Goal: Information Seeking & Learning: Understand process/instructions

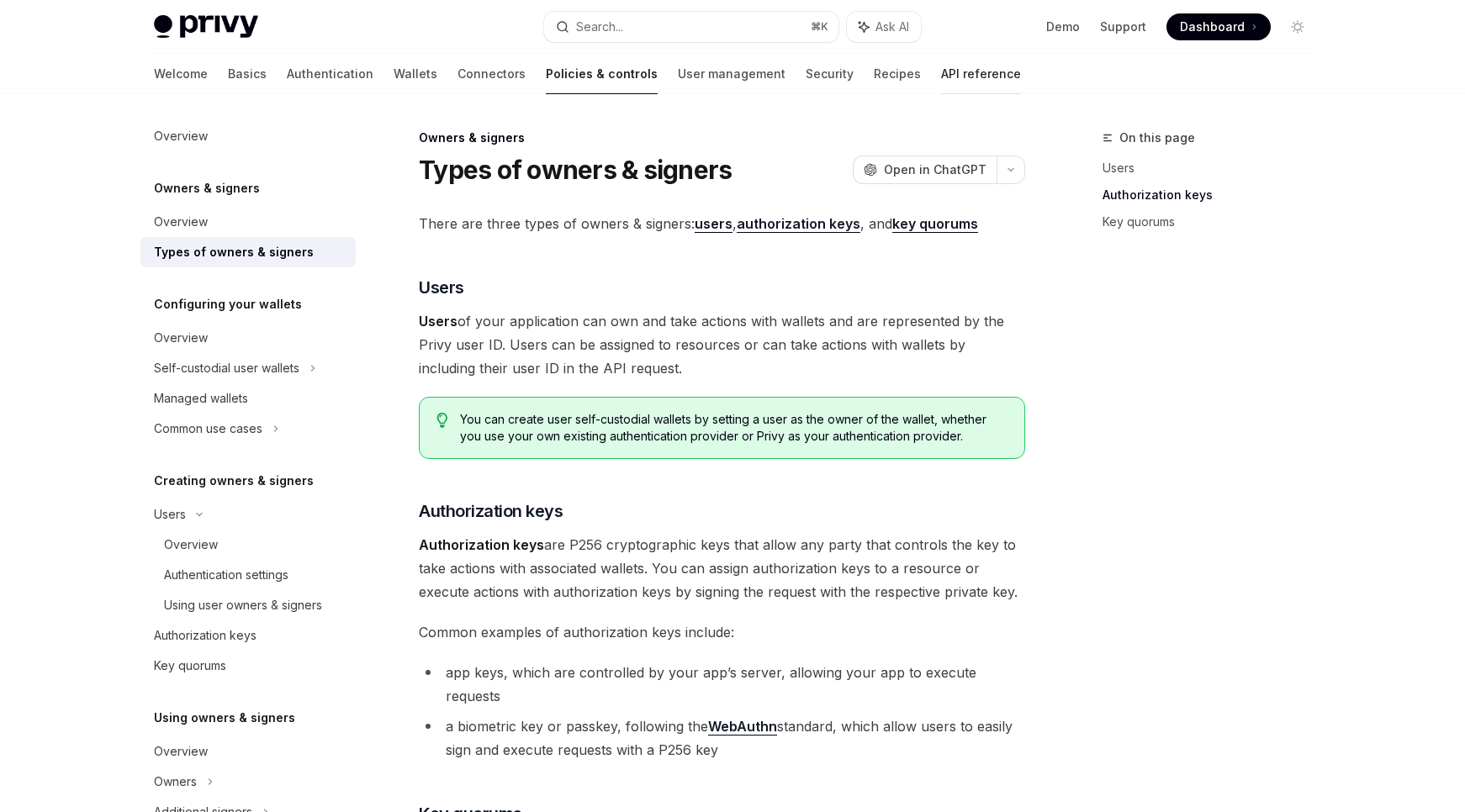
scroll to position [506, 0]
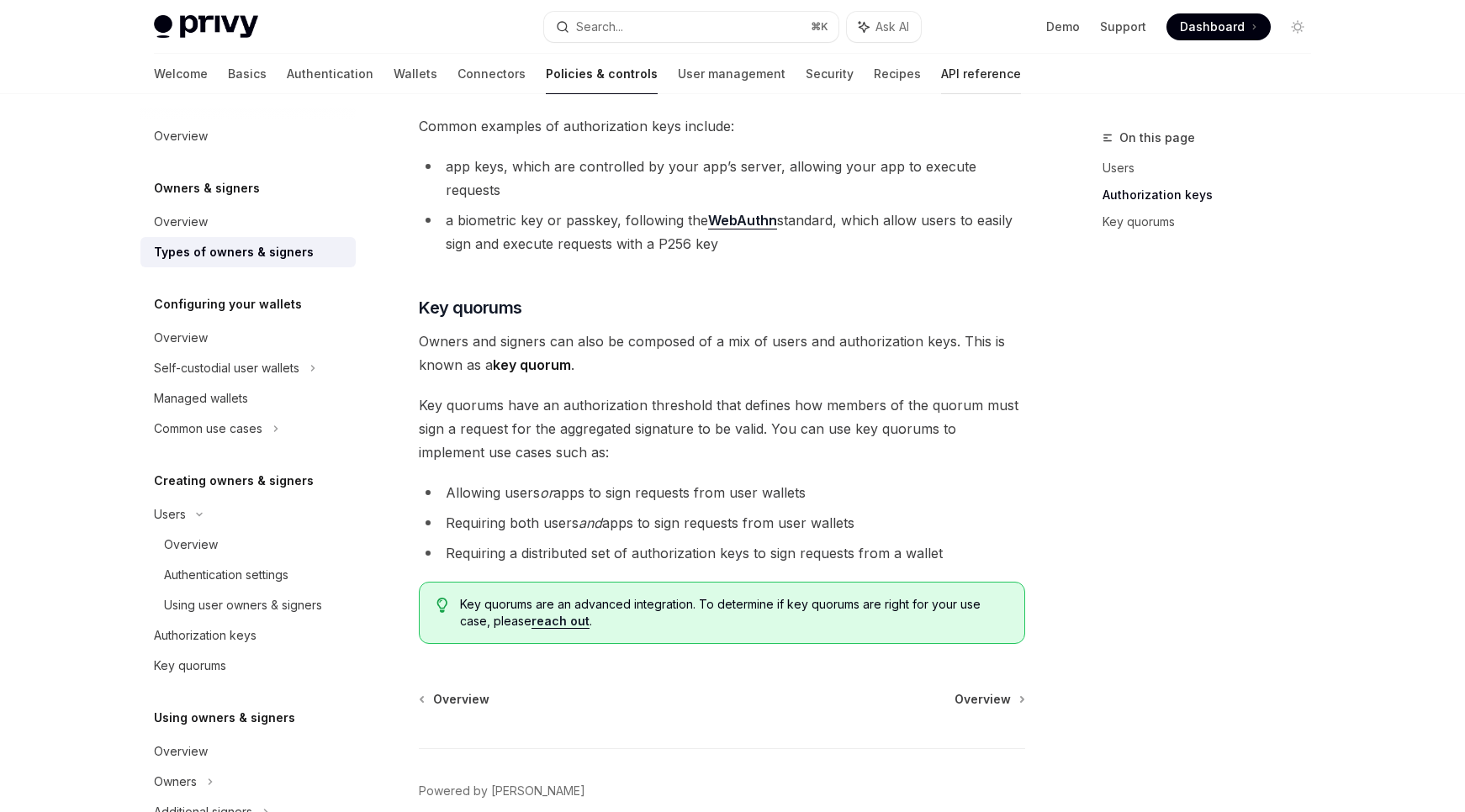
click at [941, 82] on link "API reference" at bounding box center [981, 73] width 80 height 40
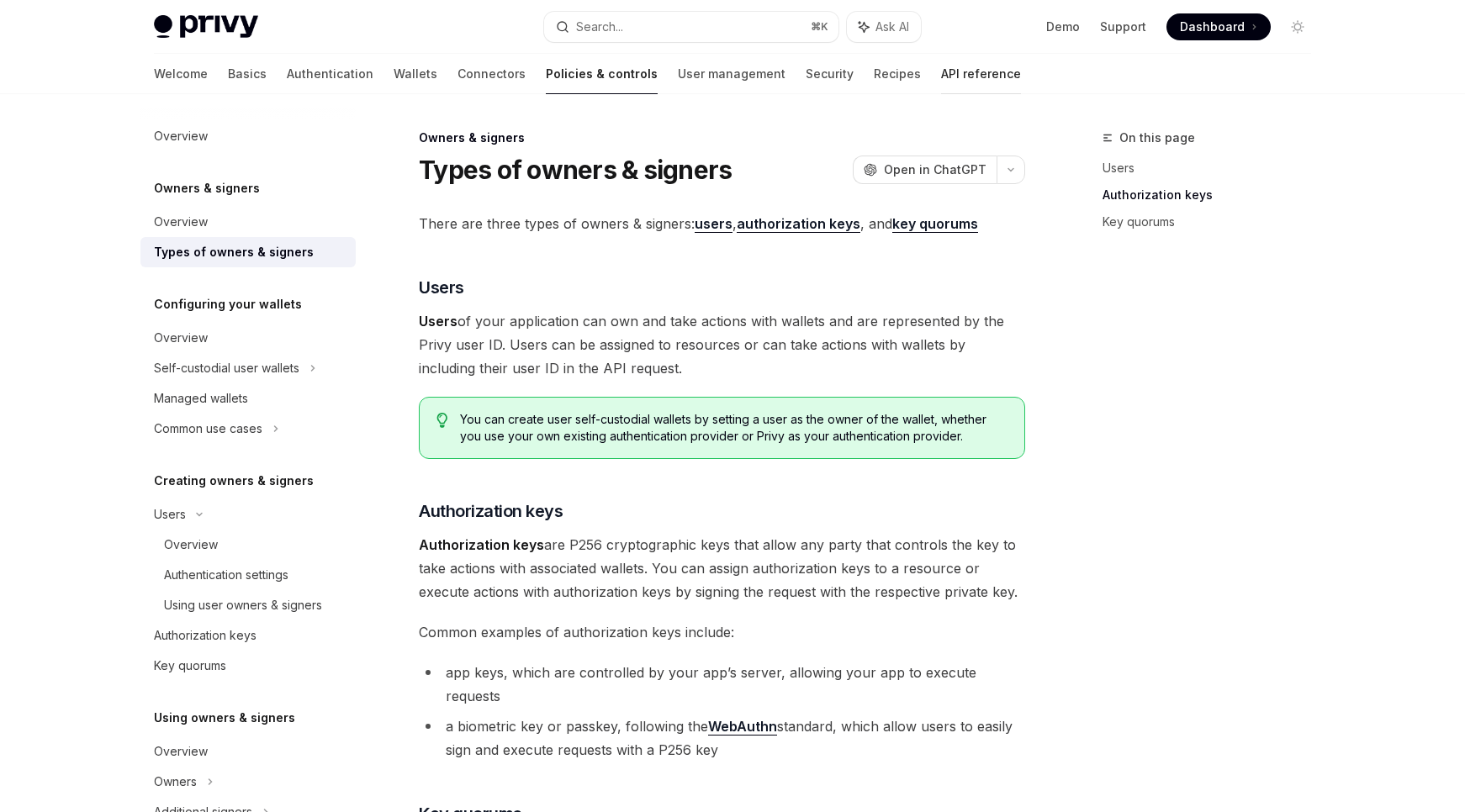
type textarea "*"
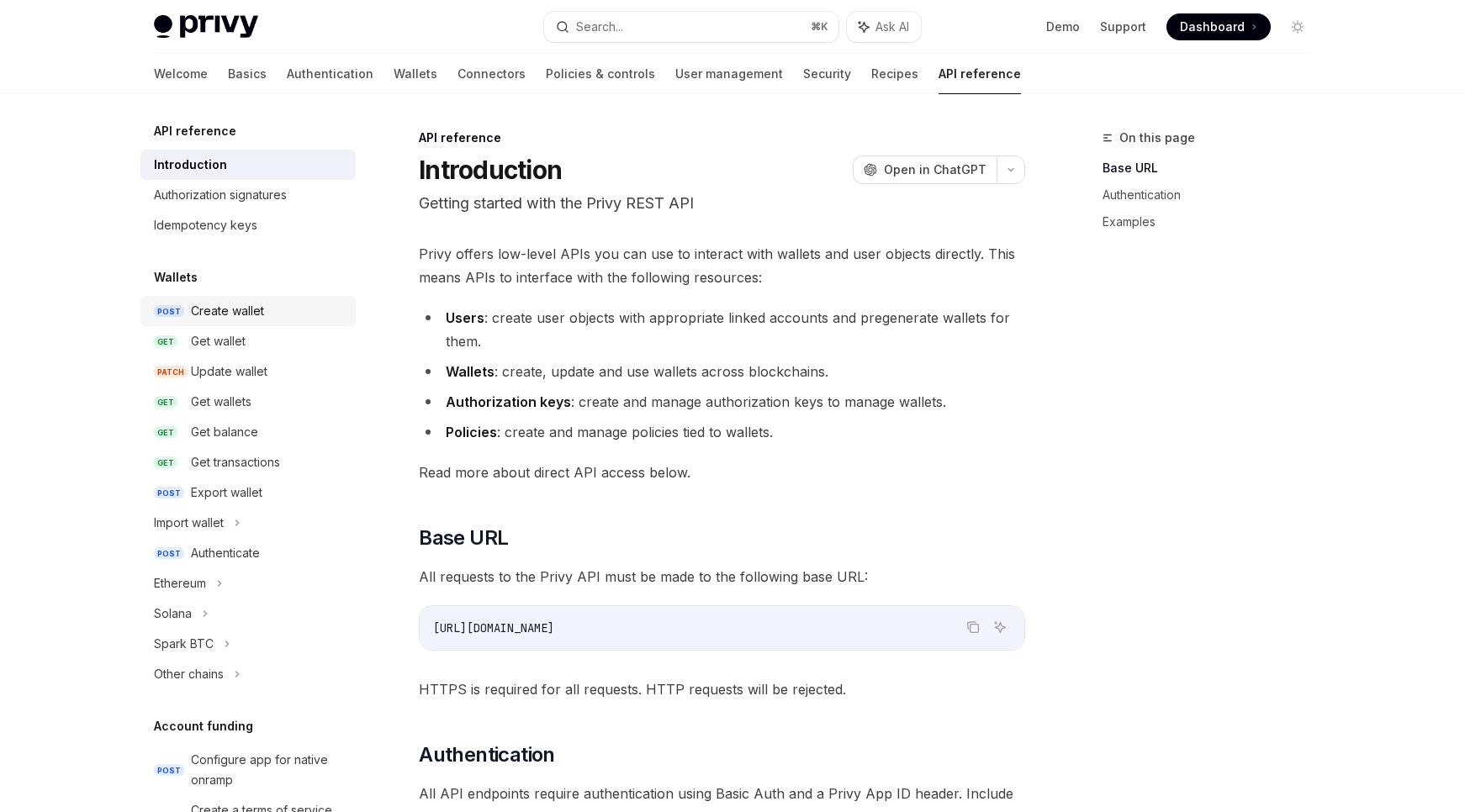
click at [218, 312] on div "Create wallet" at bounding box center [227, 311] width 73 height 20
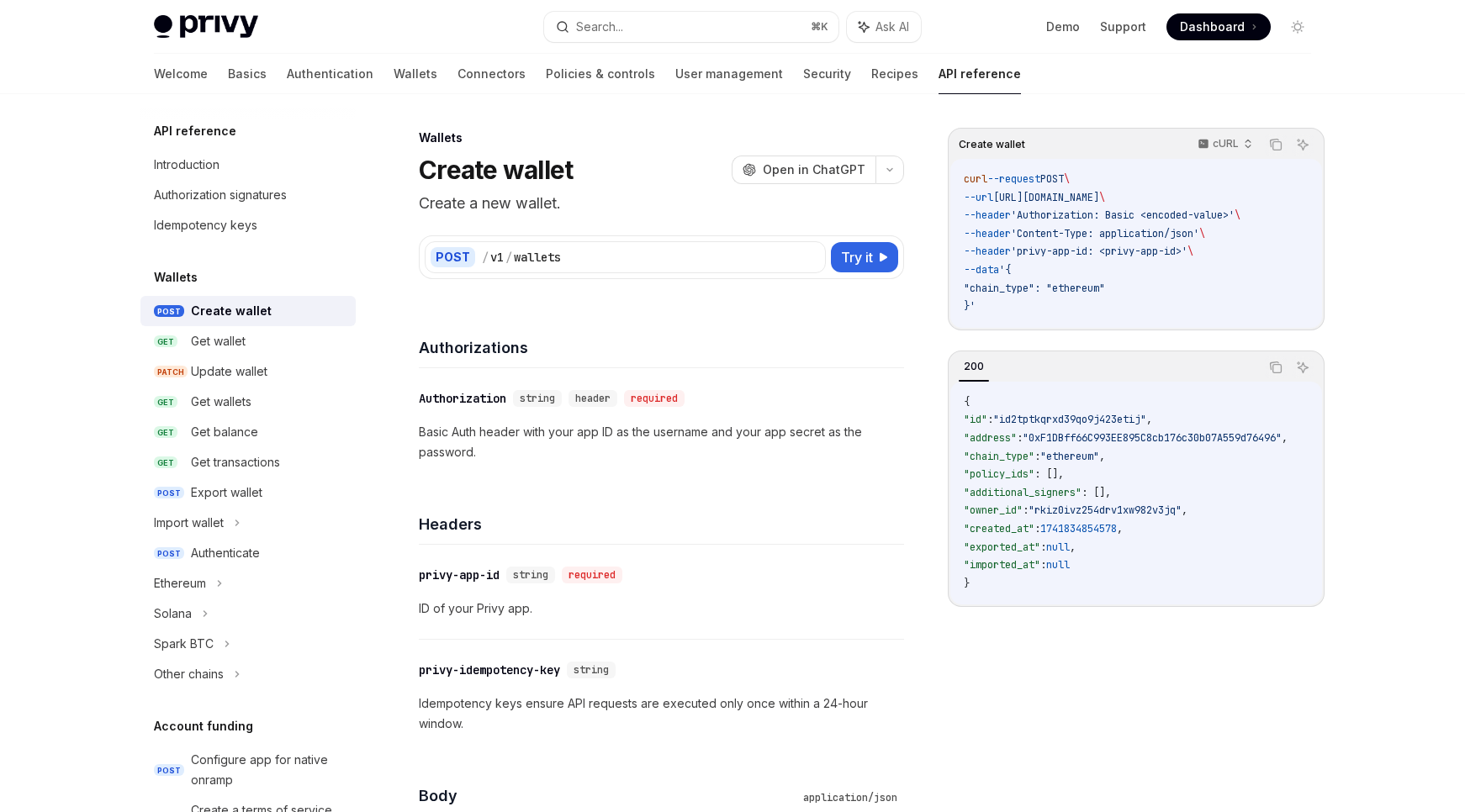
scroll to position [73, 0]
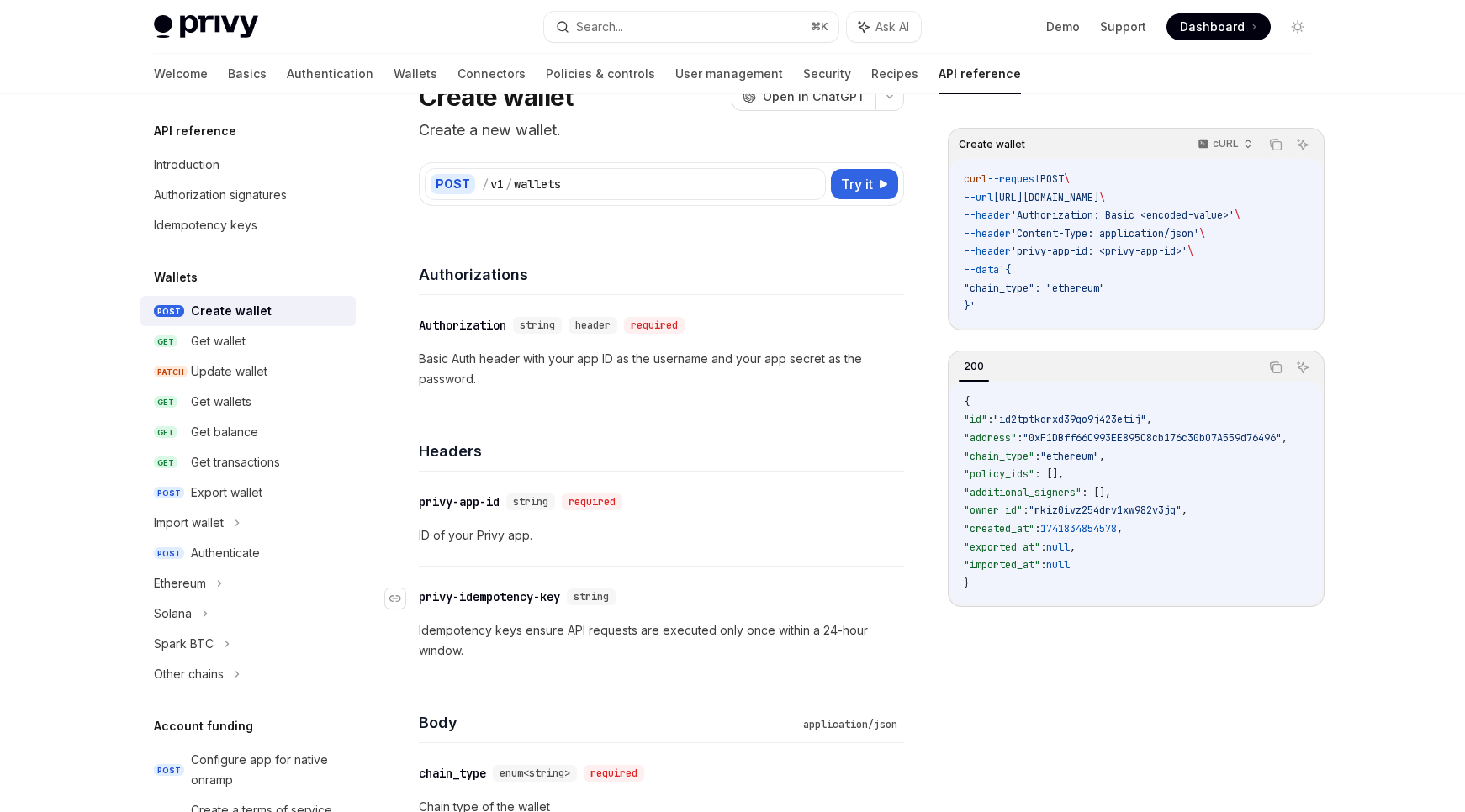
click at [488, 595] on div "privy-idempotency-key" at bounding box center [489, 597] width 141 height 17
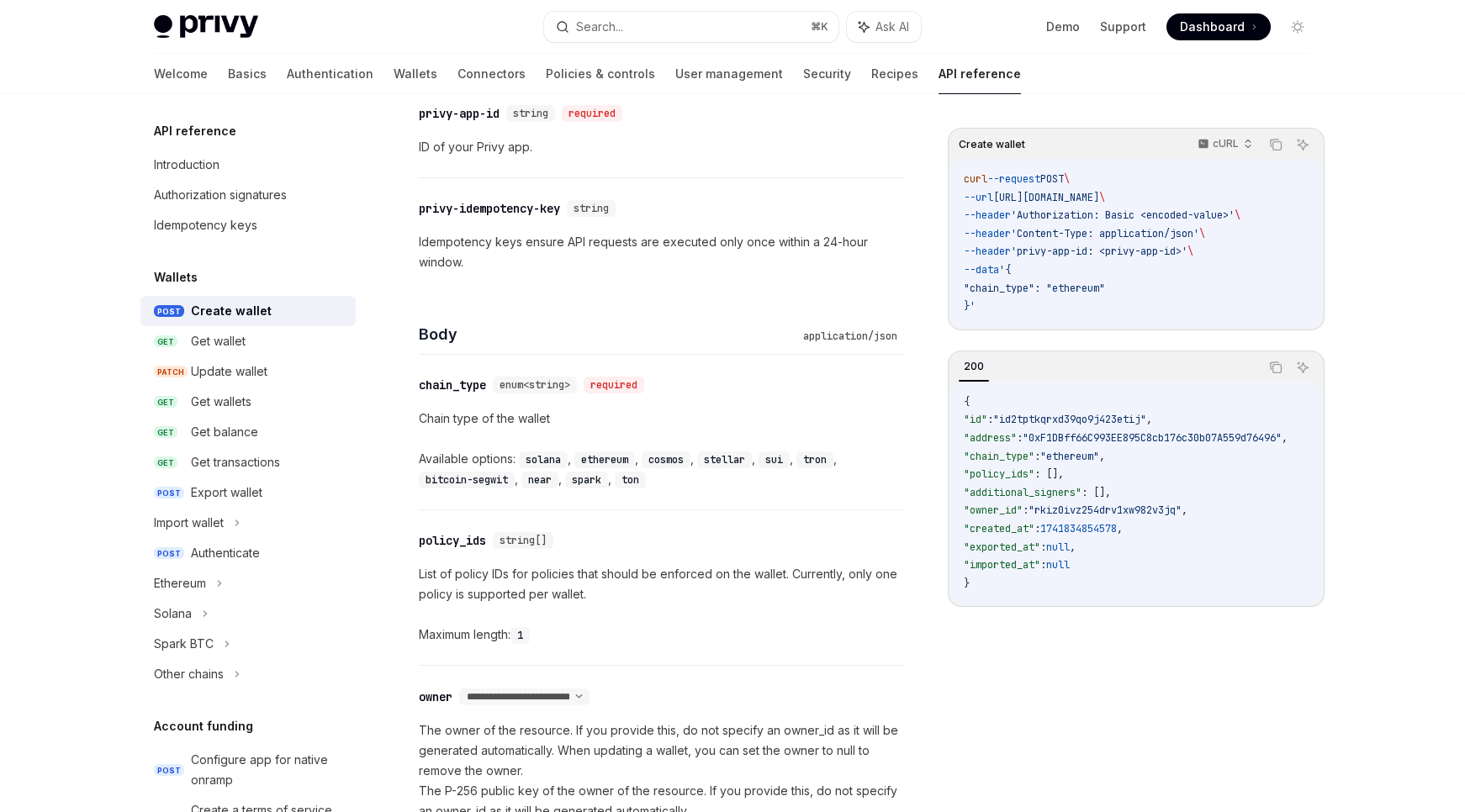
scroll to position [423, 0]
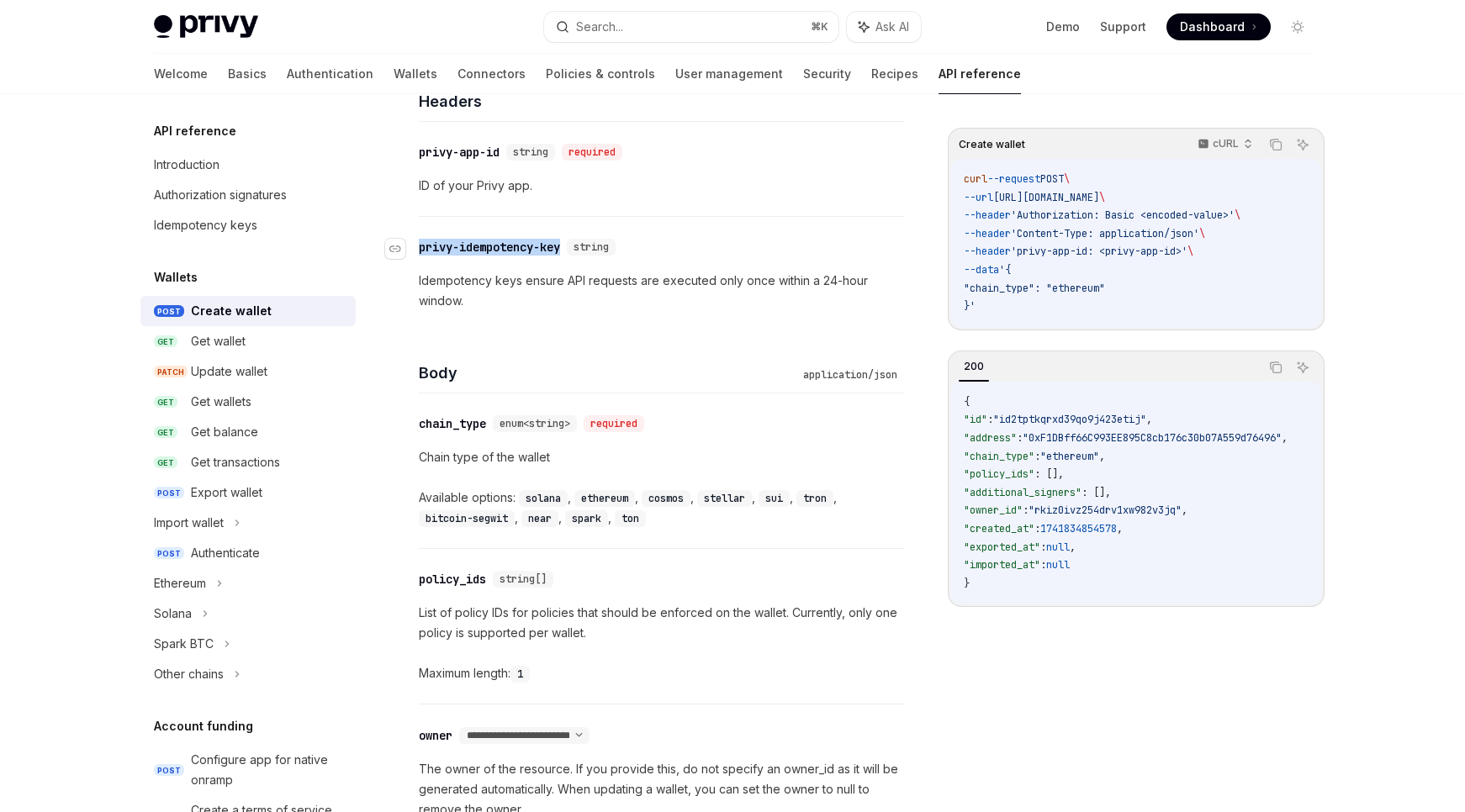
drag, startPoint x: 571, startPoint y: 246, endPoint x: 417, endPoint y: 243, distance: 154.0
click at [418, 243] on div "​ privy-idempotency-key string" at bounding box center [519, 247] width 203 height 17
copy div "​ privy-idempotency-key"
click at [609, 297] on p "Idempotency keys ensure API requests are executed only once within a 24-hour wi…" at bounding box center [661, 291] width 485 height 40
